Goal: Find specific page/section: Find specific page/section

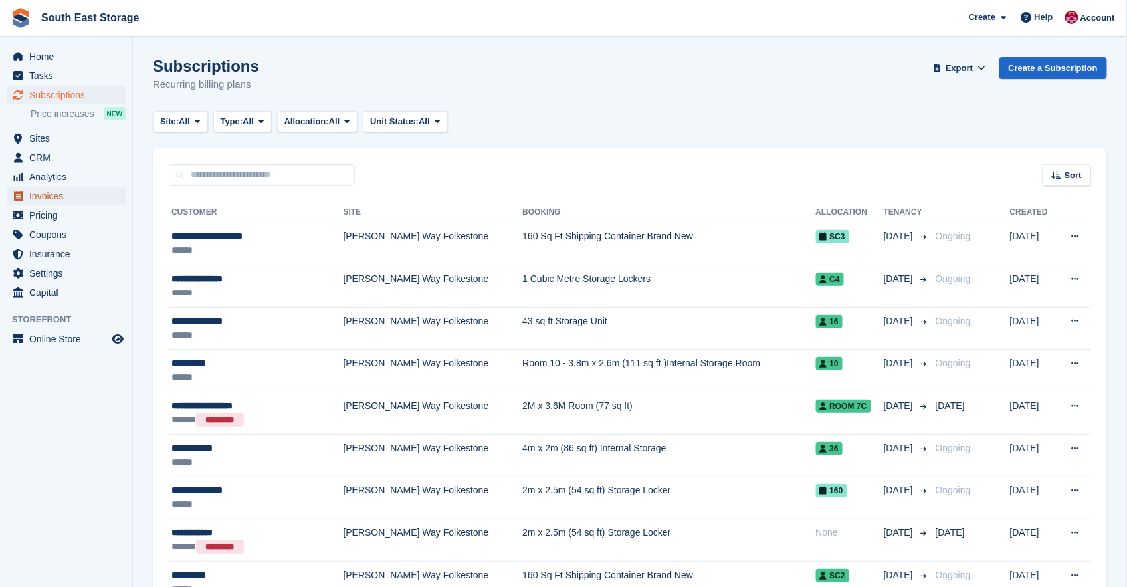
click at [50, 199] on span "Invoices" at bounding box center [69, 196] width 80 height 19
